Goal: Task Accomplishment & Management: Use online tool/utility

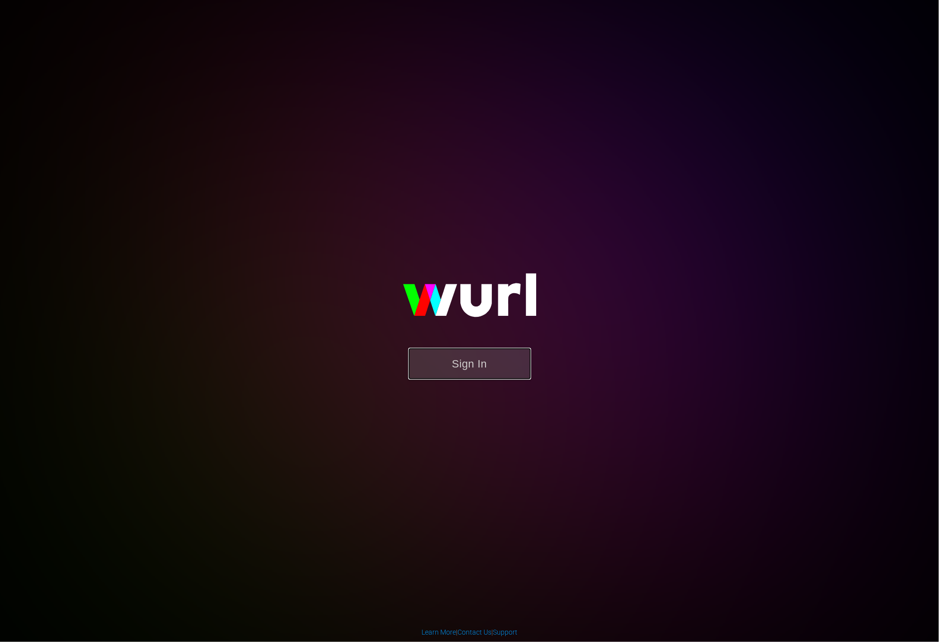
click at [474, 373] on button "Sign In" at bounding box center [469, 364] width 123 height 32
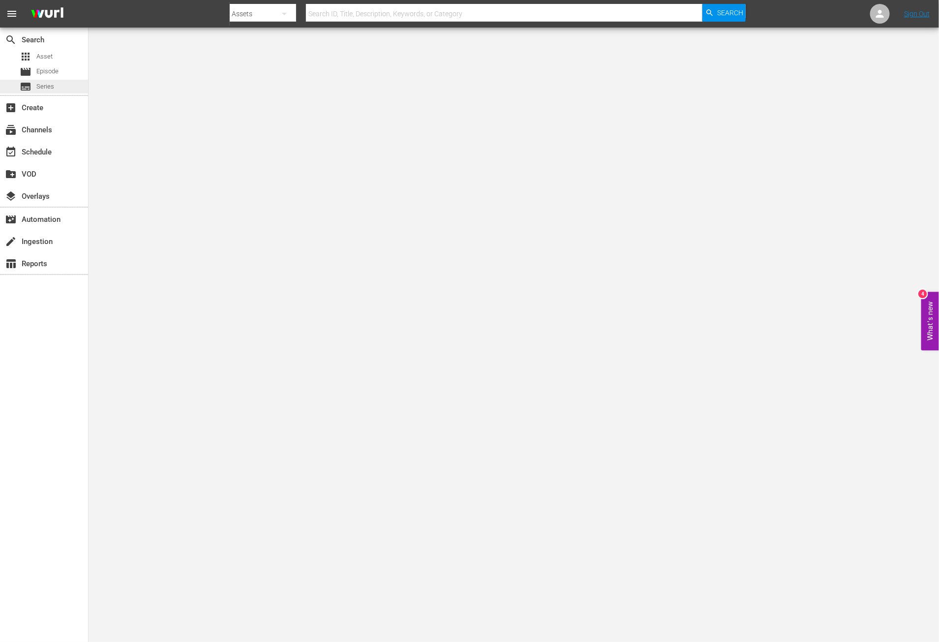
click at [44, 86] on span "Series" at bounding box center [45, 87] width 18 height 10
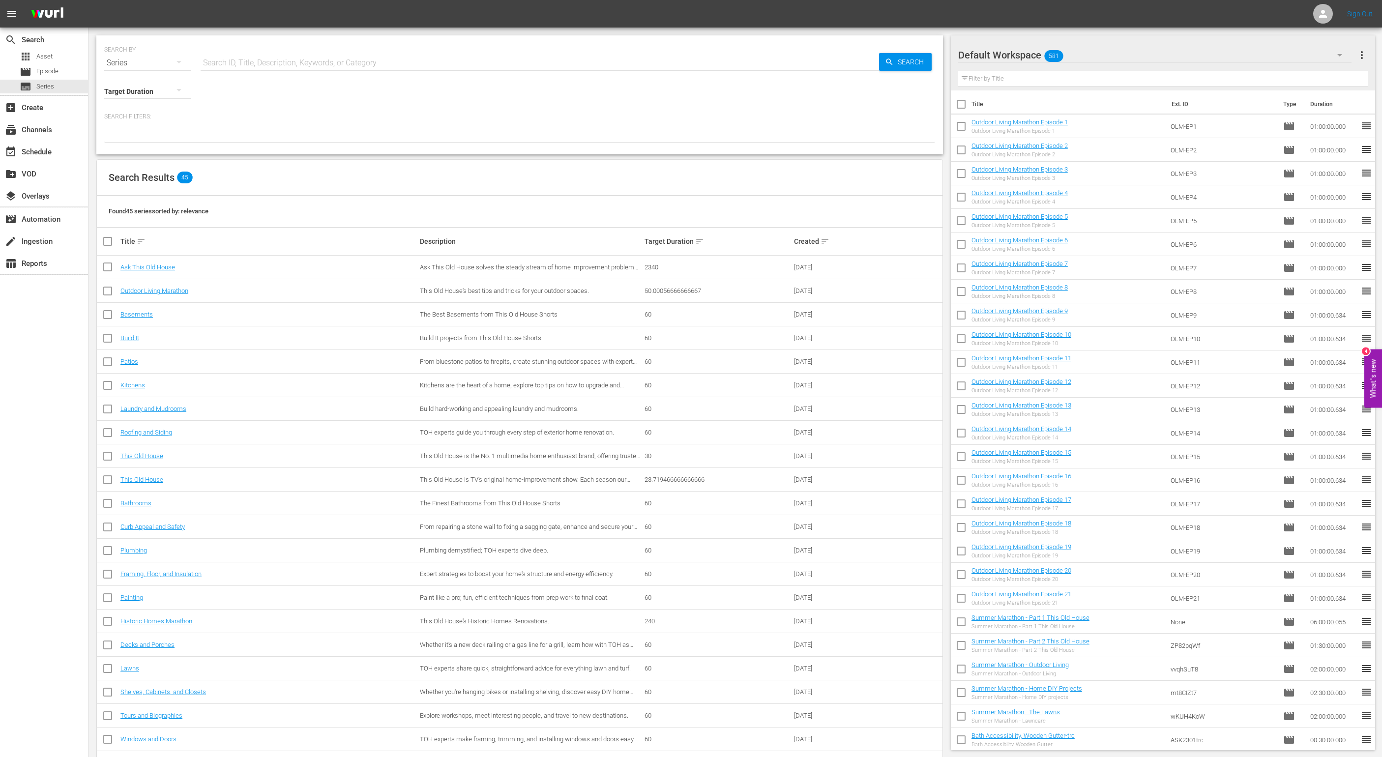
click at [774, 239] on div "Target Duration sort" at bounding box center [718, 242] width 147 height 12
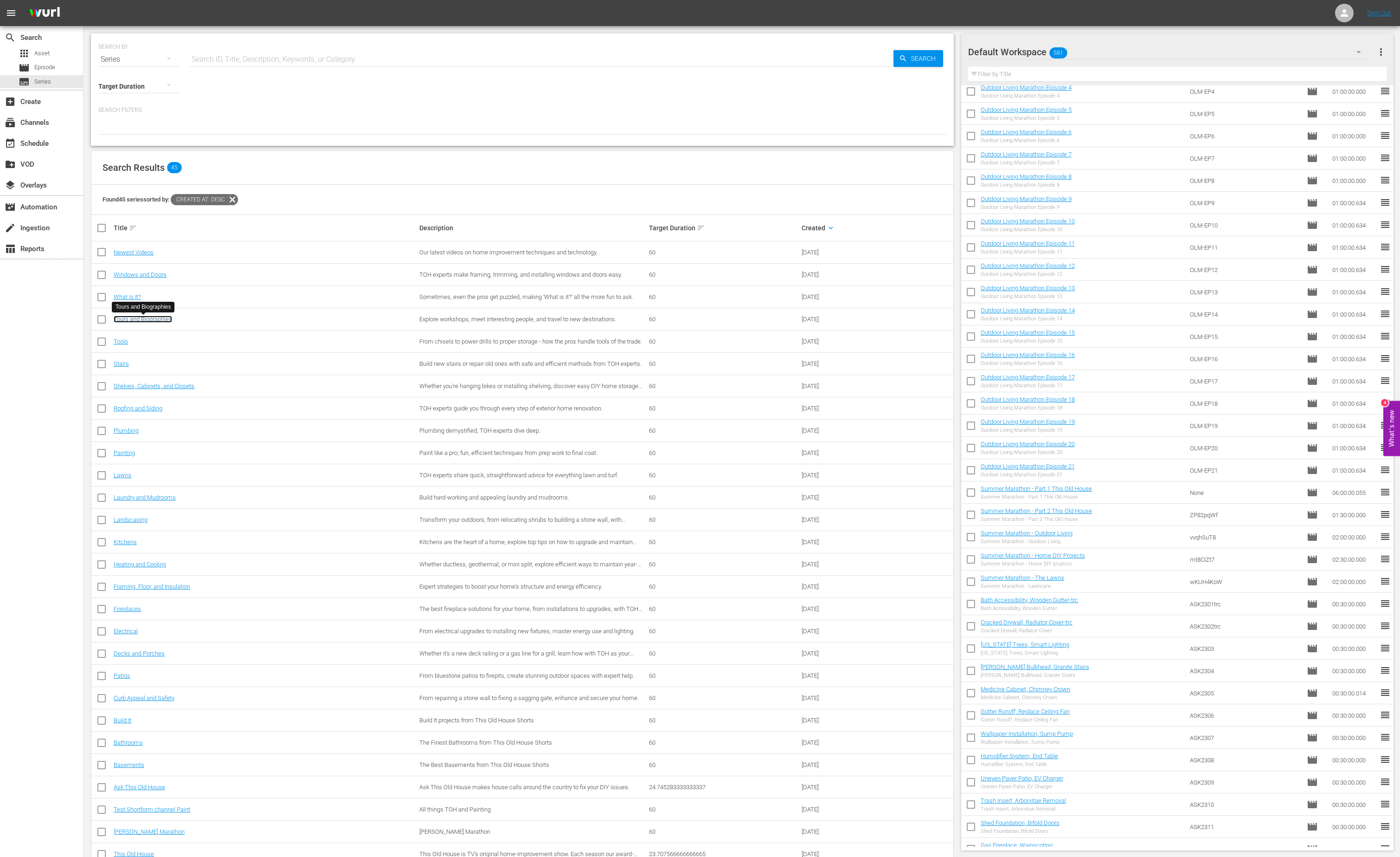
click at [162, 322] on link "Tours and Biographies" at bounding box center [142, 318] width 58 height 7
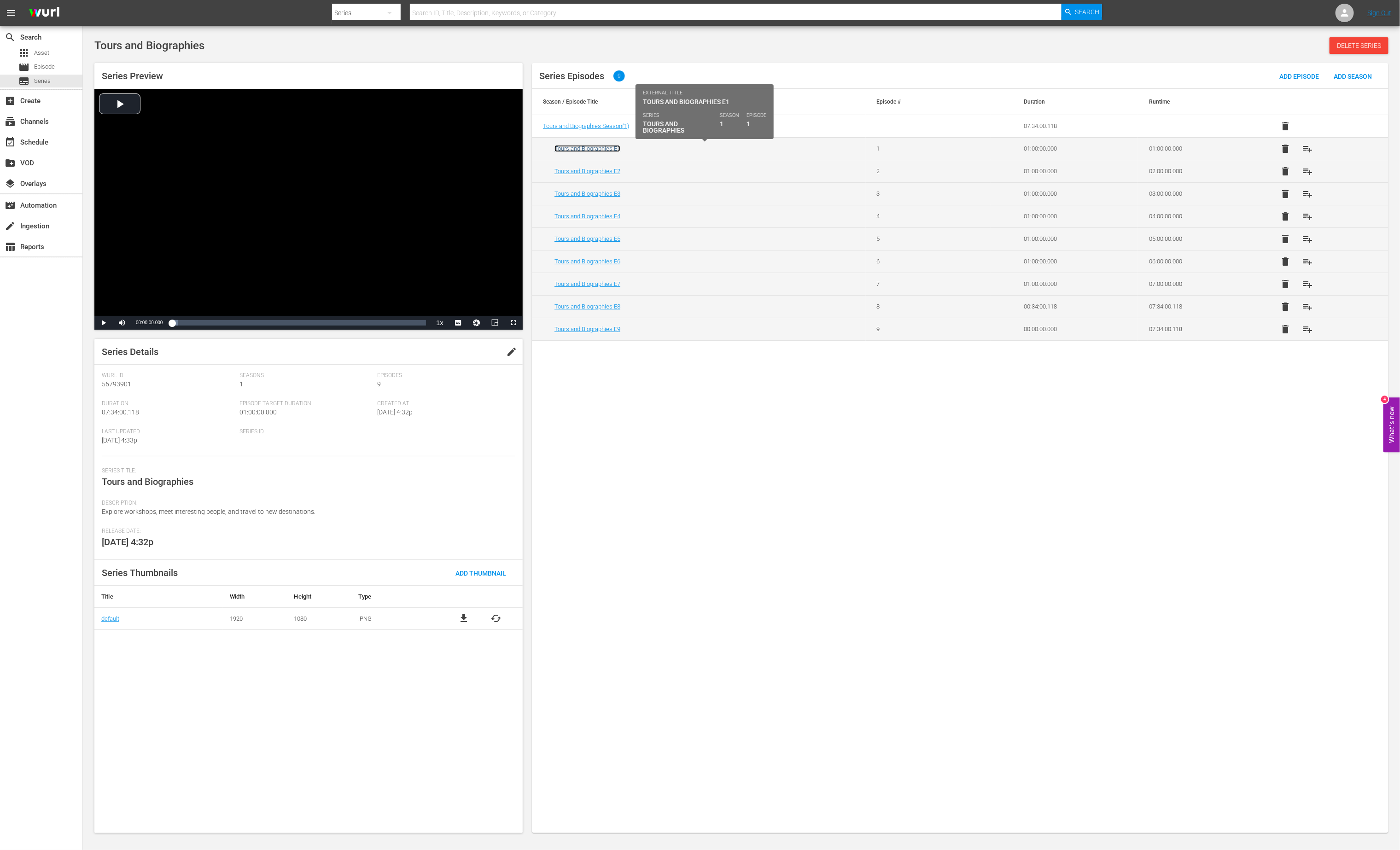
click at [611, 150] on link "Tours and Biographies E1" at bounding box center [587, 148] width 66 height 7
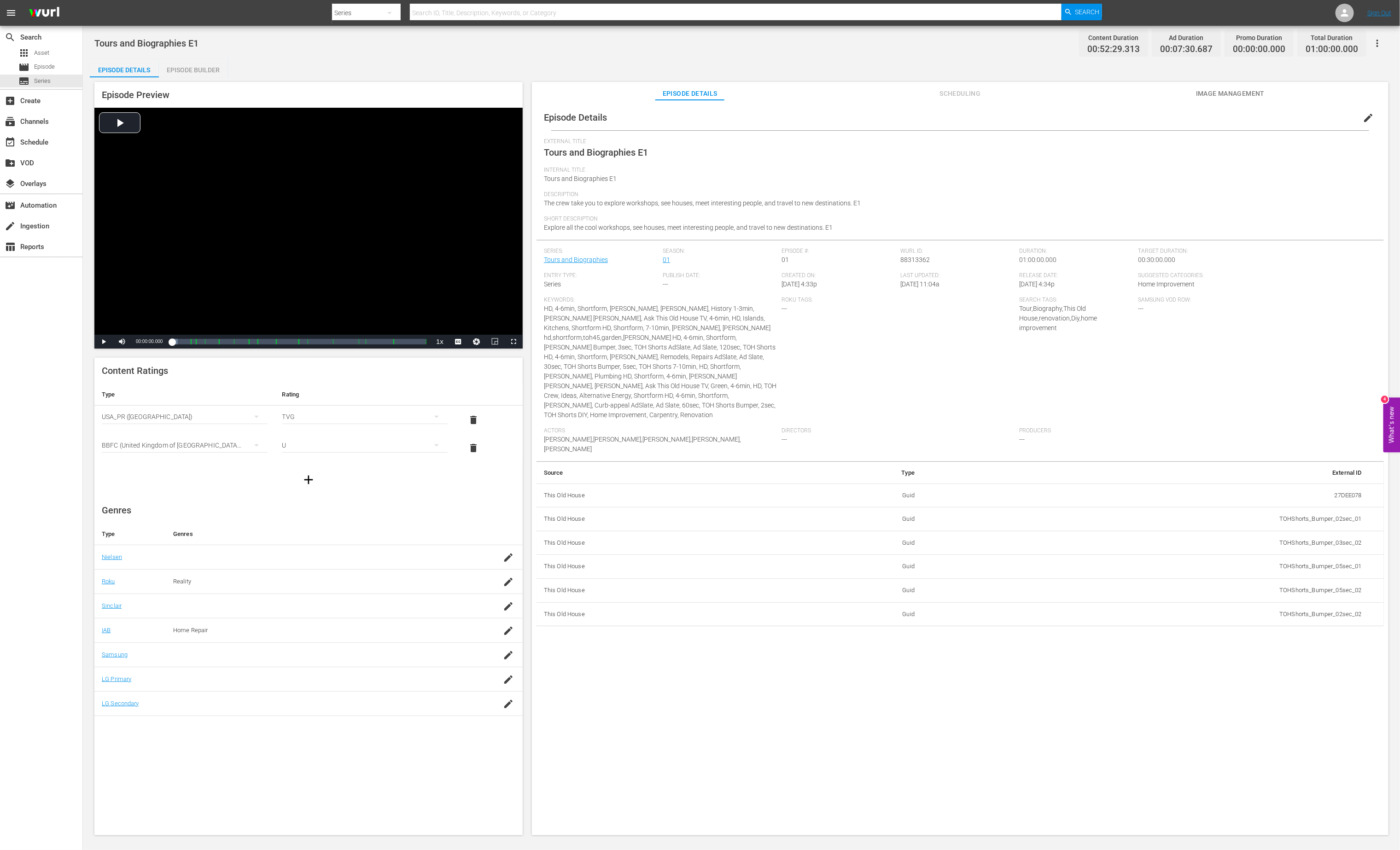
click at [878, 94] on span "Image Management" at bounding box center [1231, 94] width 69 height 11
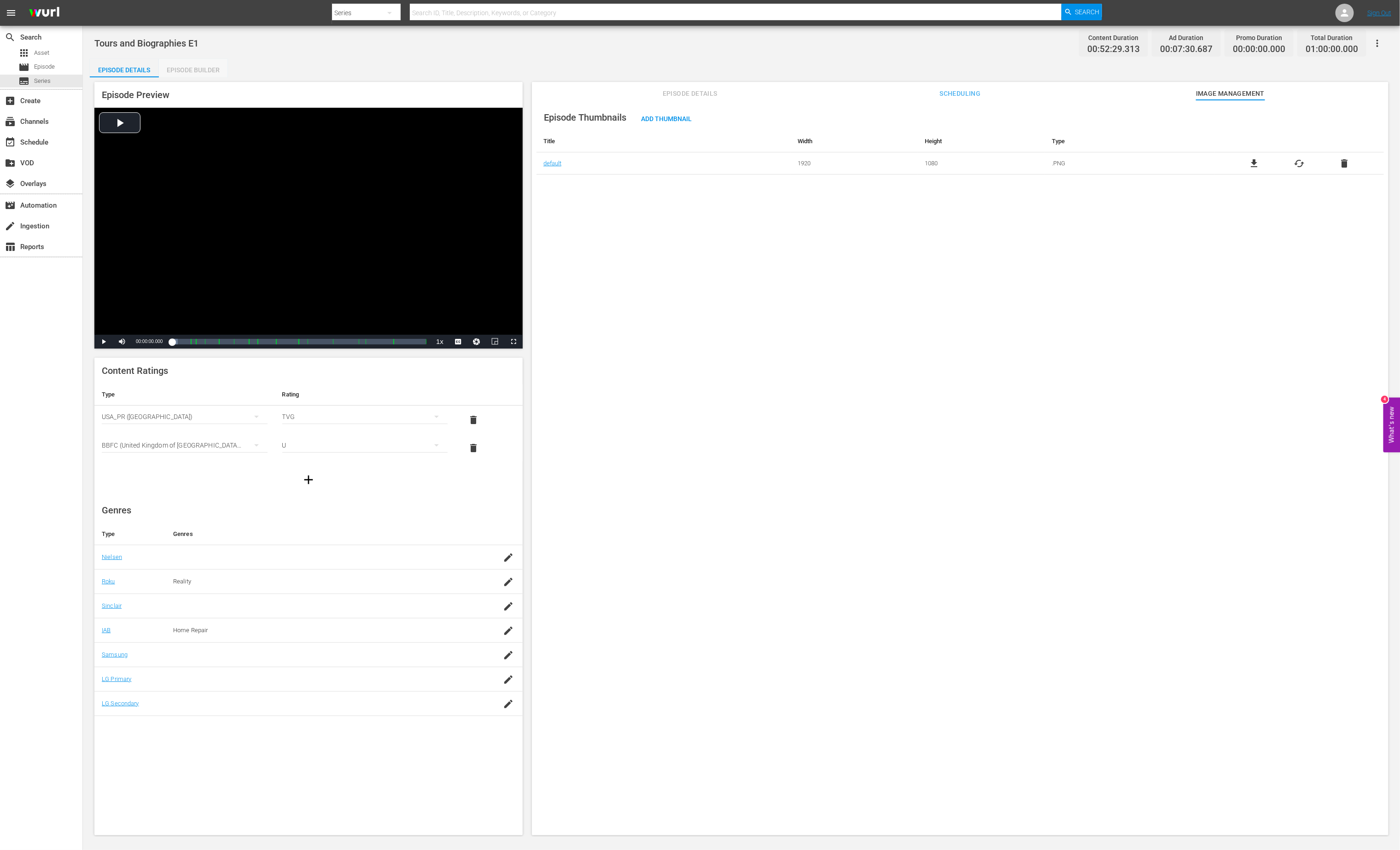
click at [171, 66] on div "Episode Builder" at bounding box center [194, 70] width 69 height 22
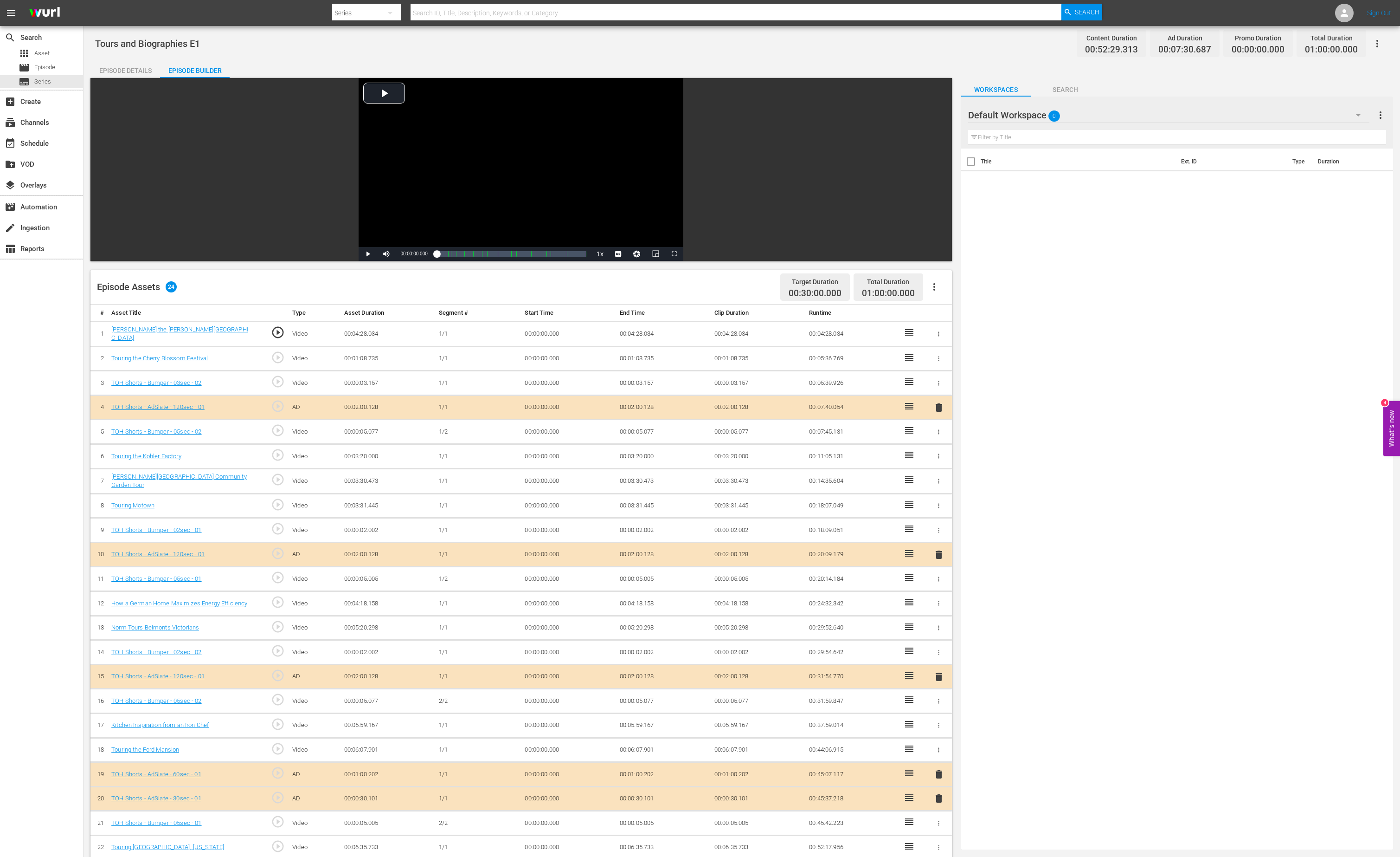
click at [114, 67] on div "Episode Details" at bounding box center [125, 71] width 70 height 23
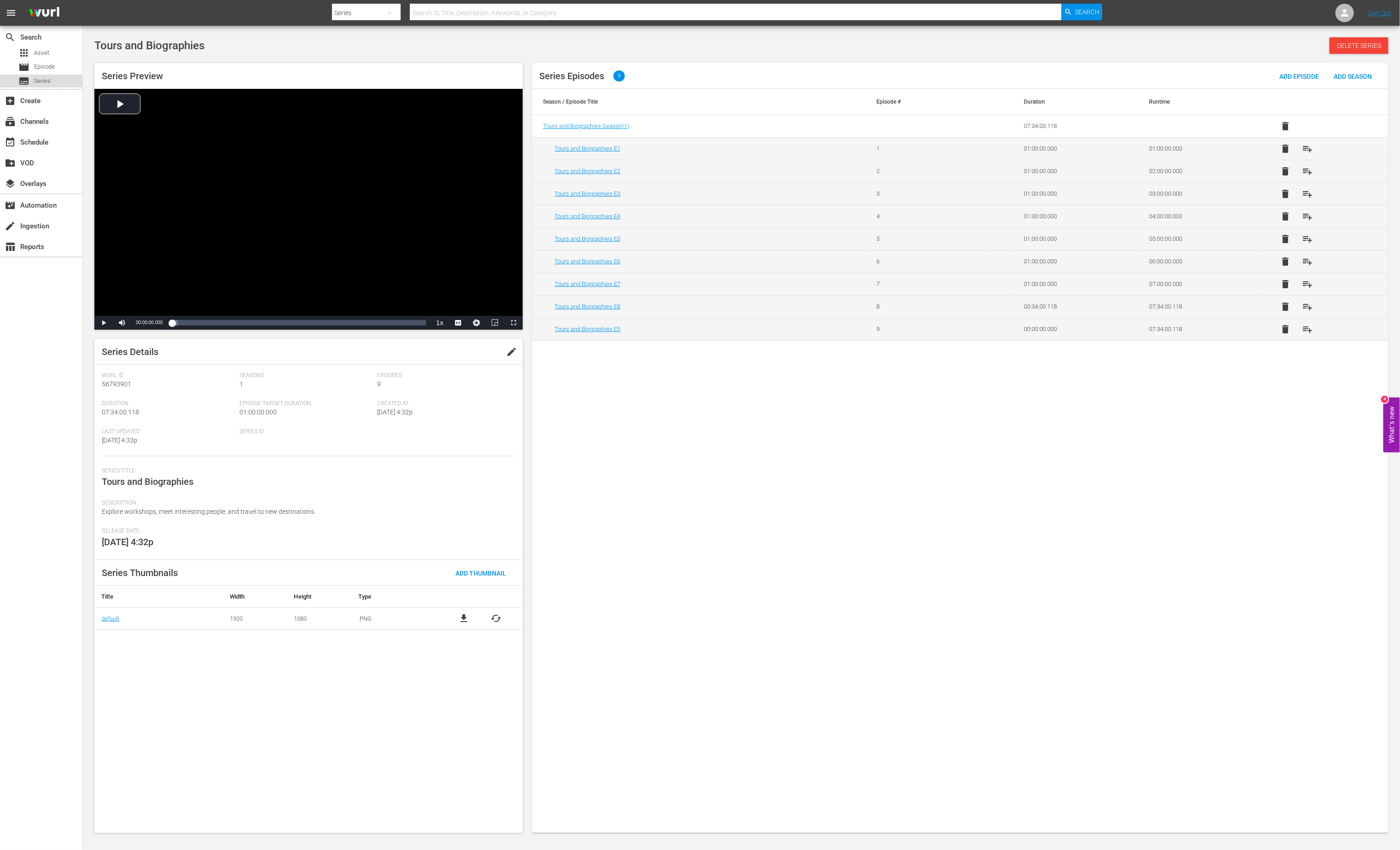
click at [47, 84] on span "Series" at bounding box center [42, 81] width 17 height 9
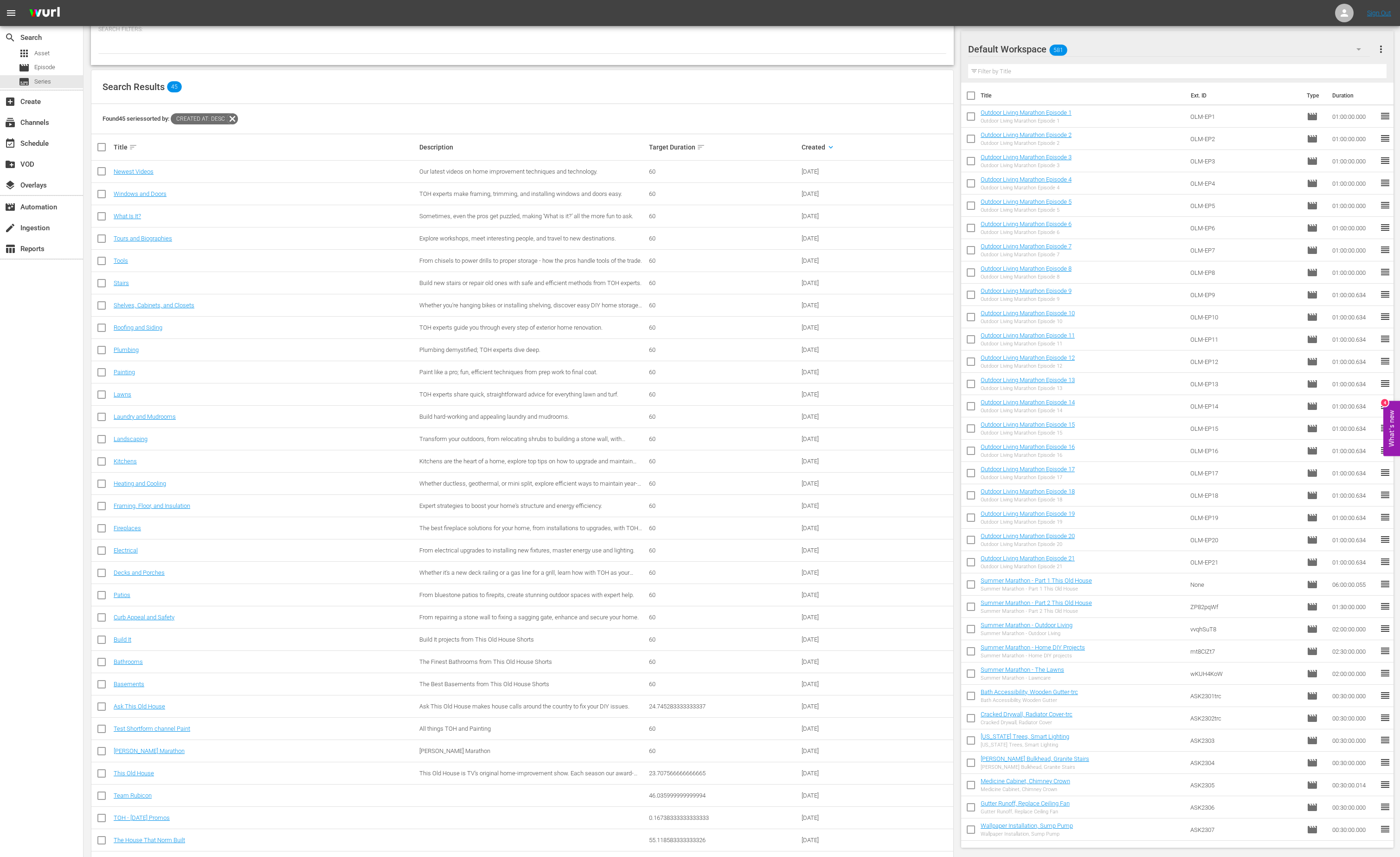
scroll to position [108, 0]
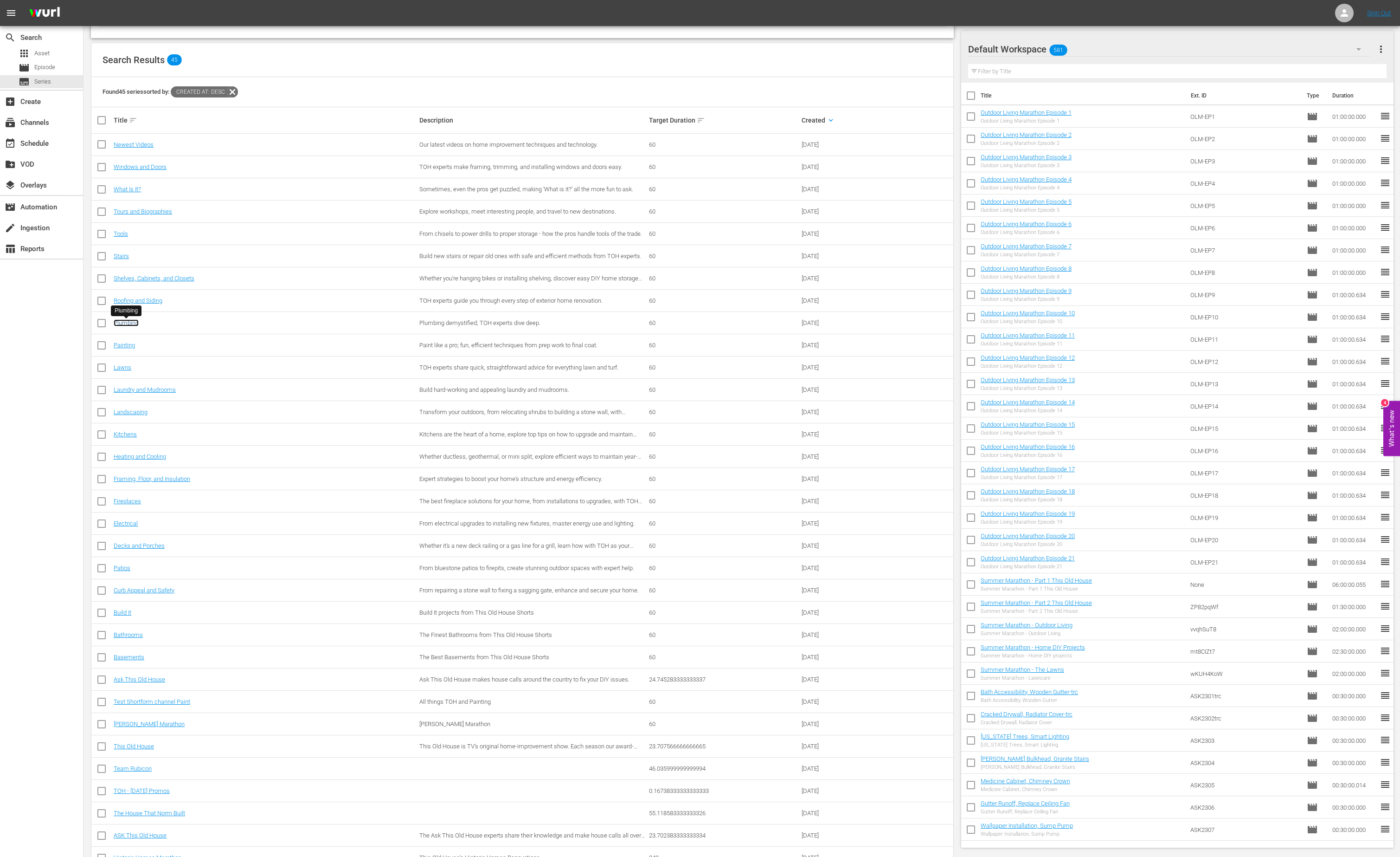
click at [131, 323] on link "Plumbing" at bounding box center [125, 322] width 25 height 7
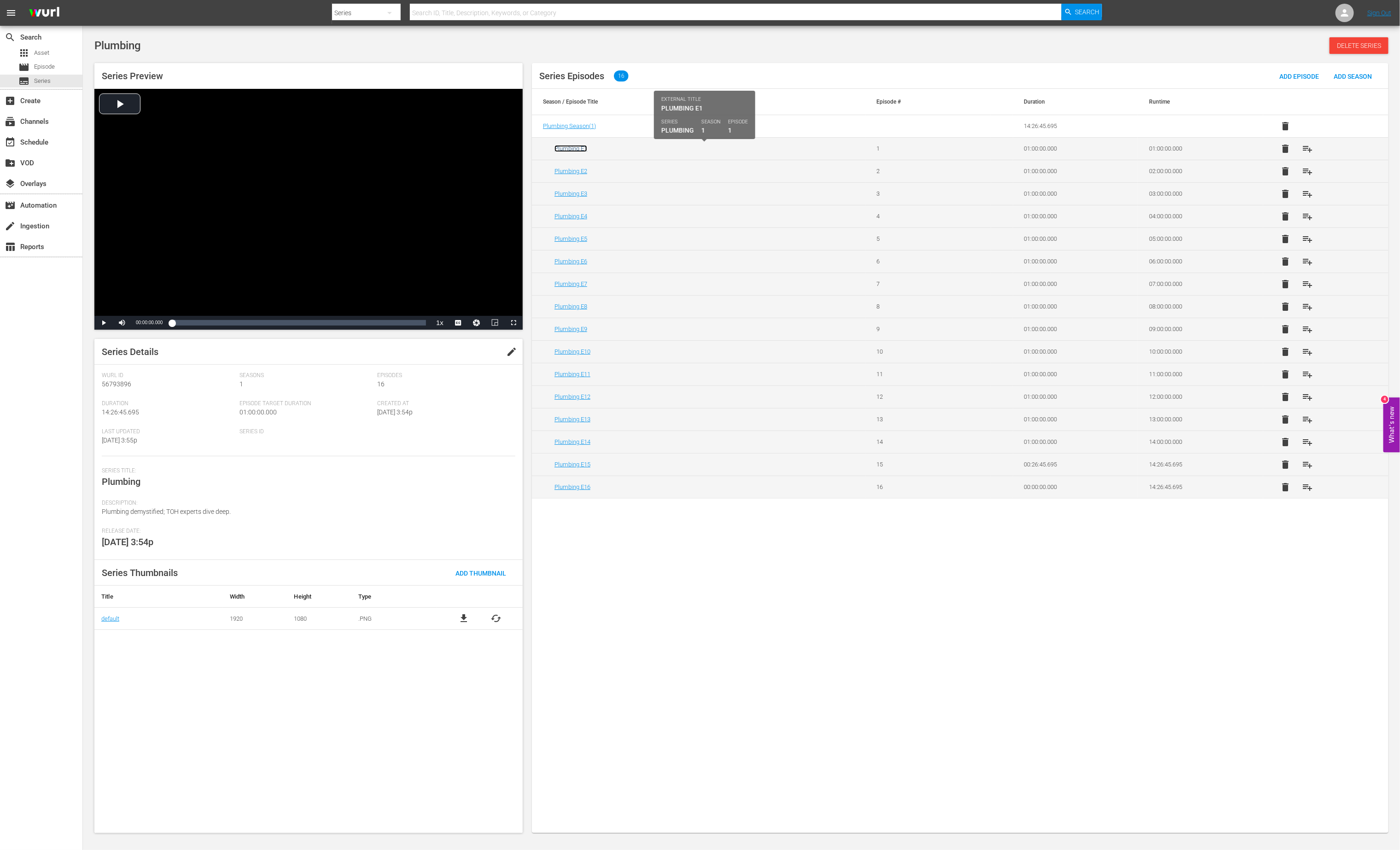
click at [574, 148] on link "Plumbing E1" at bounding box center [570, 148] width 33 height 7
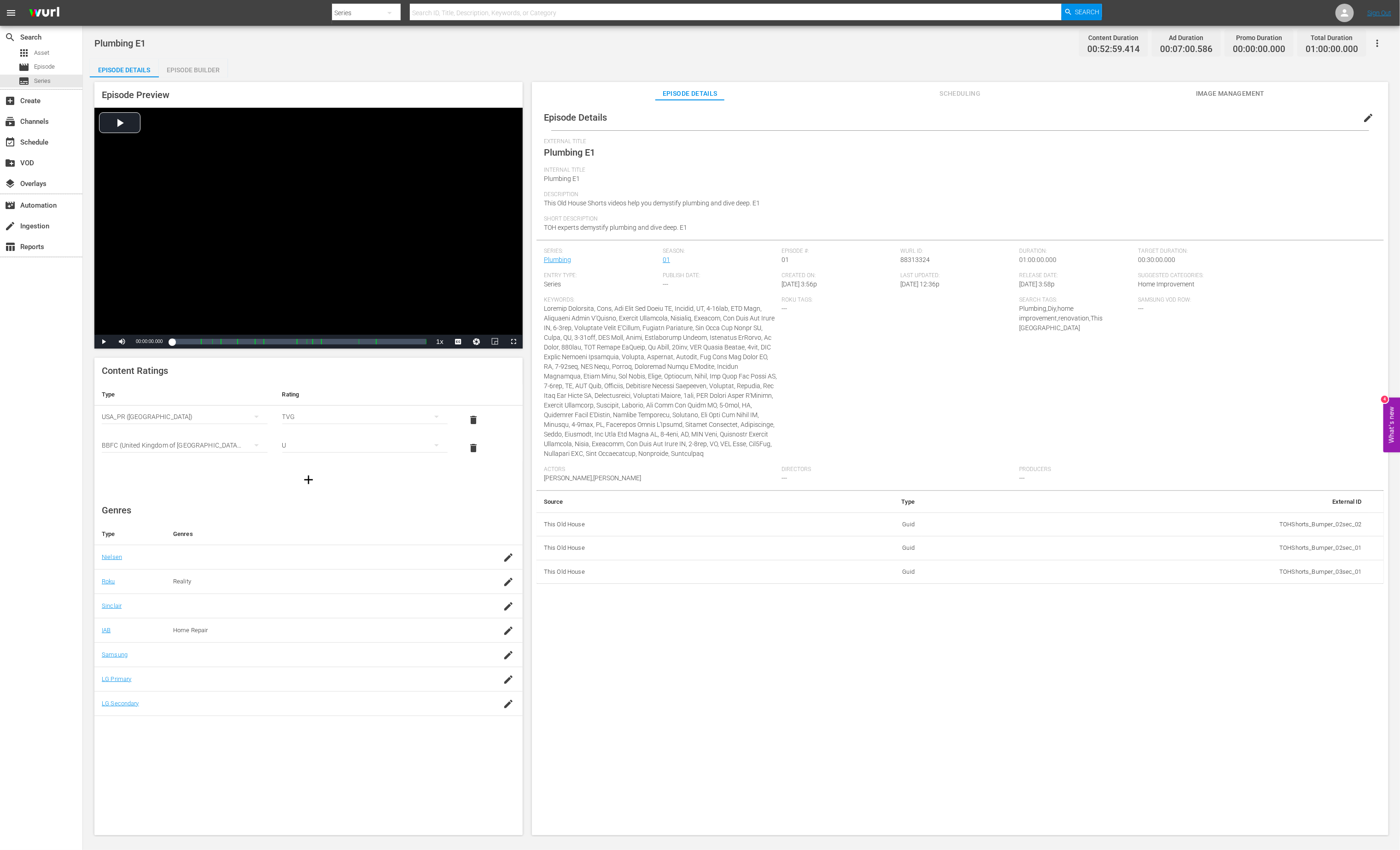
click at [878, 117] on span "edit" at bounding box center [1368, 118] width 11 height 11
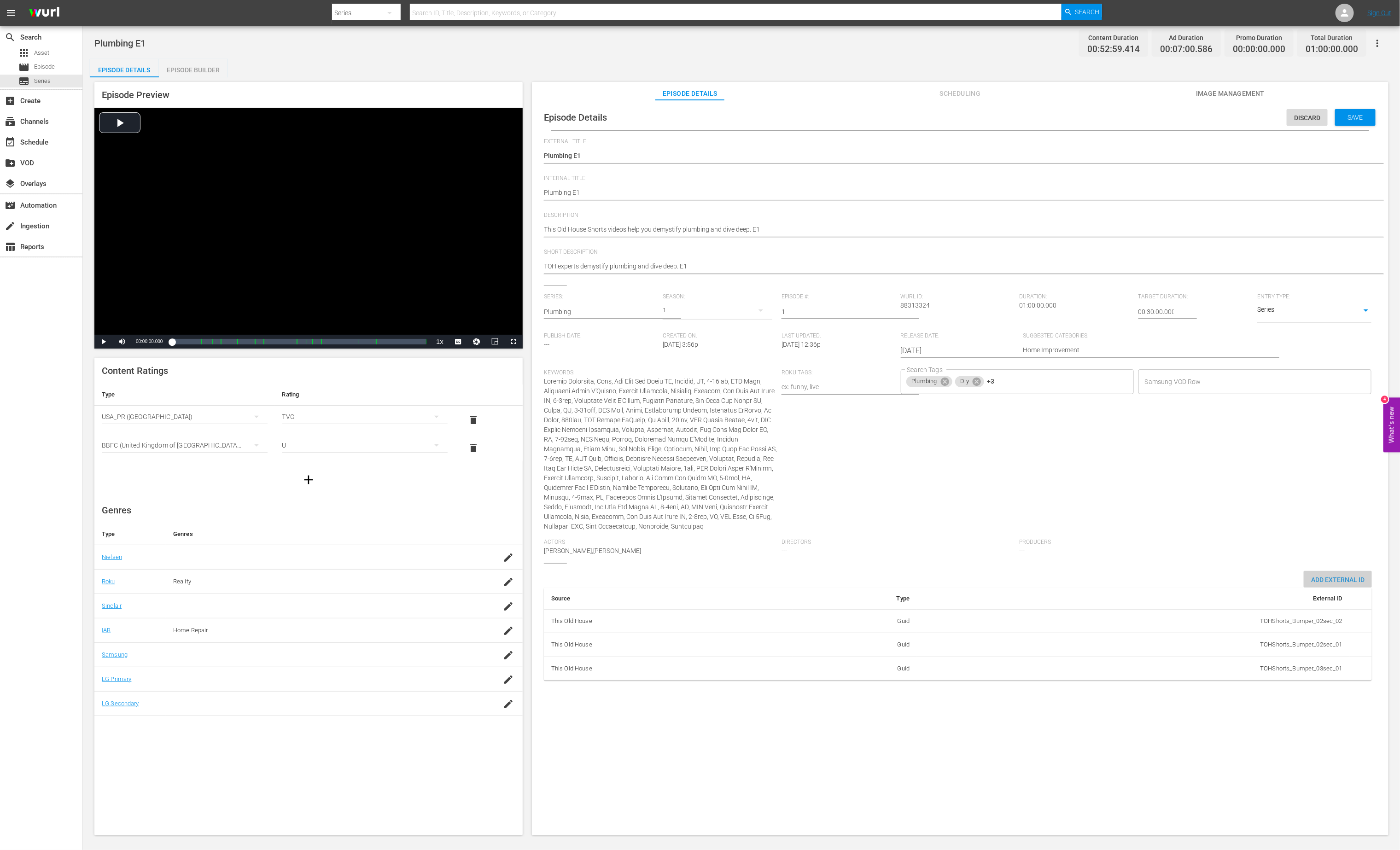
click at [878, 579] on span "Add External Id" at bounding box center [1337, 579] width 68 height 7
click at [878, 600] on td "Guid" at bounding box center [883, 668] width 332 height 24
click at [878, 600] on body "menu Search By Series Search ID, Title, Description, Keywords, or Category Sear…" at bounding box center [700, 425] width 1400 height 850
click at [878, 600] on li "Tms Id" at bounding box center [1015, 711] width 46 height 15
click at [878, 600] on body "menu Search By Series Search ID, Title, Description, Keywords, or Category Sear…" at bounding box center [700, 425] width 1400 height 850
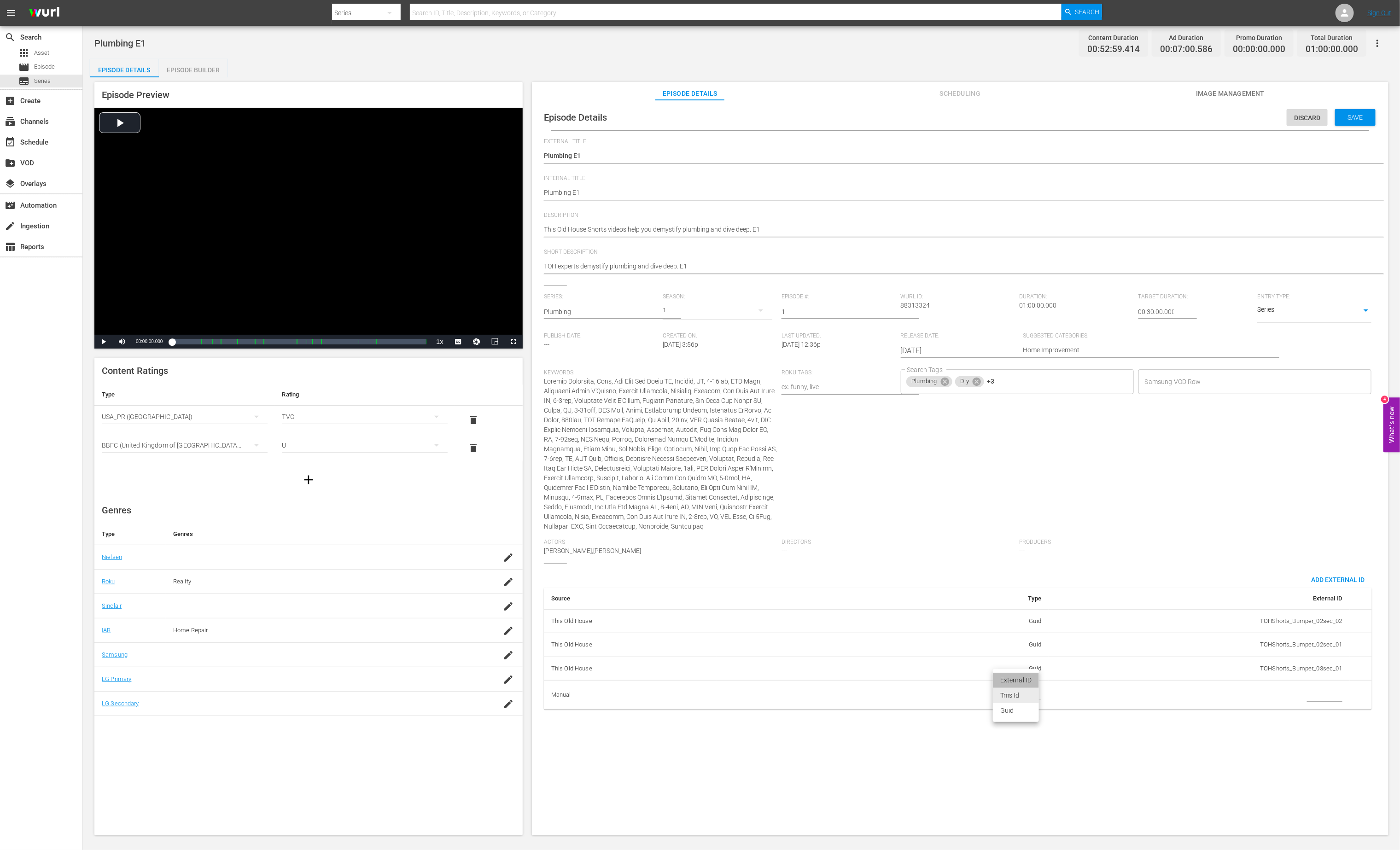
click at [878, 600] on li "External ID" at bounding box center [1015, 680] width 46 height 15
type input "episodeExternalId"
click at [878, 600] on div "Episode Details Discard Save External Title Plumbing E1 Plumbing E1 Internal Ti…" at bounding box center [960, 472] width 856 height 744
